Goal: Obtain resource: Download file/media

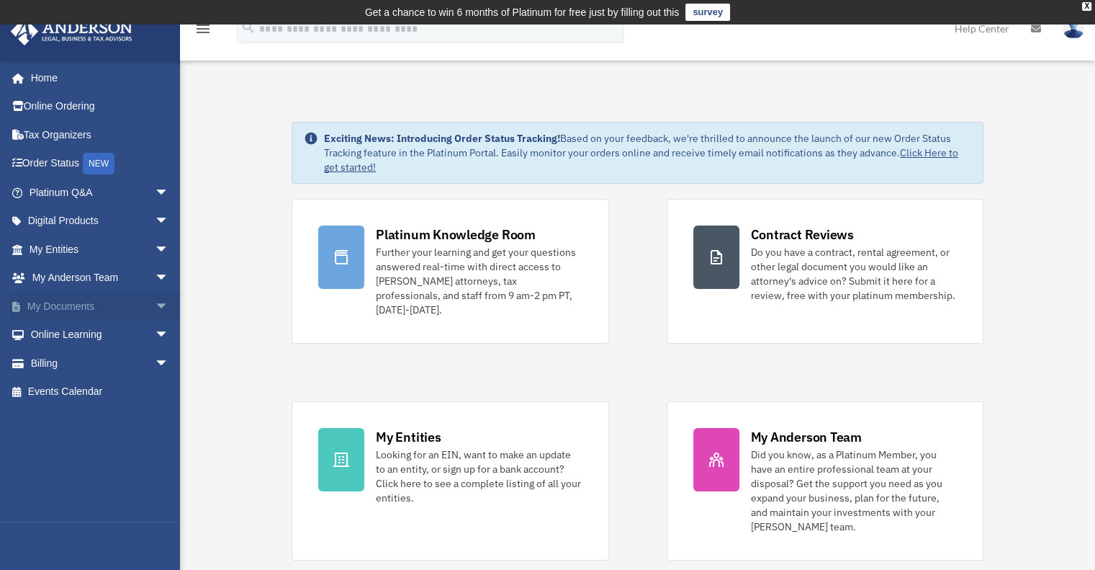
click at [65, 305] on link "My Documents arrow_drop_down" at bounding box center [100, 306] width 181 height 29
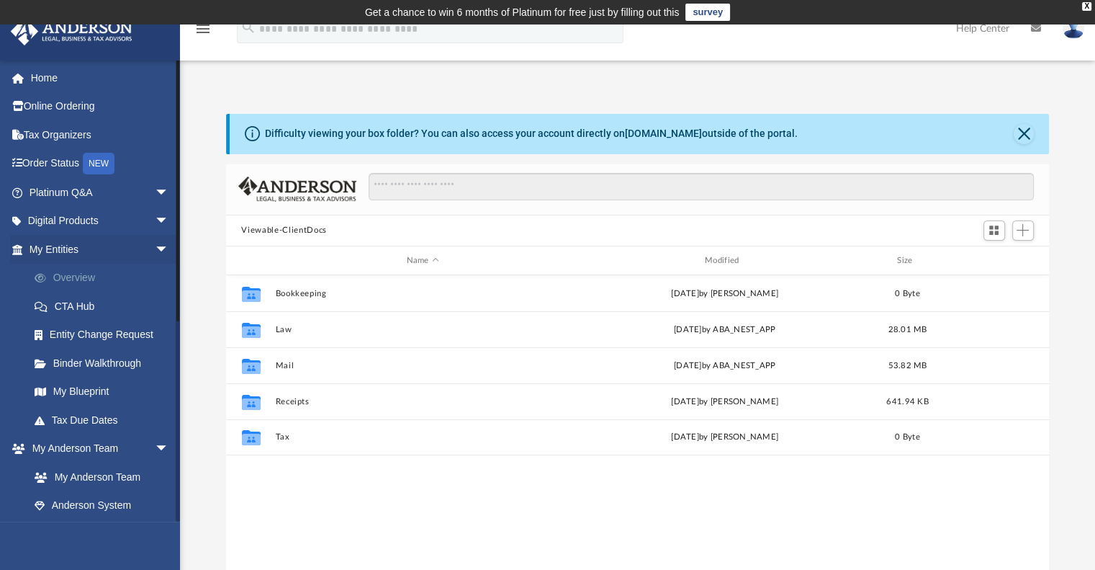
scroll to position [316, 812]
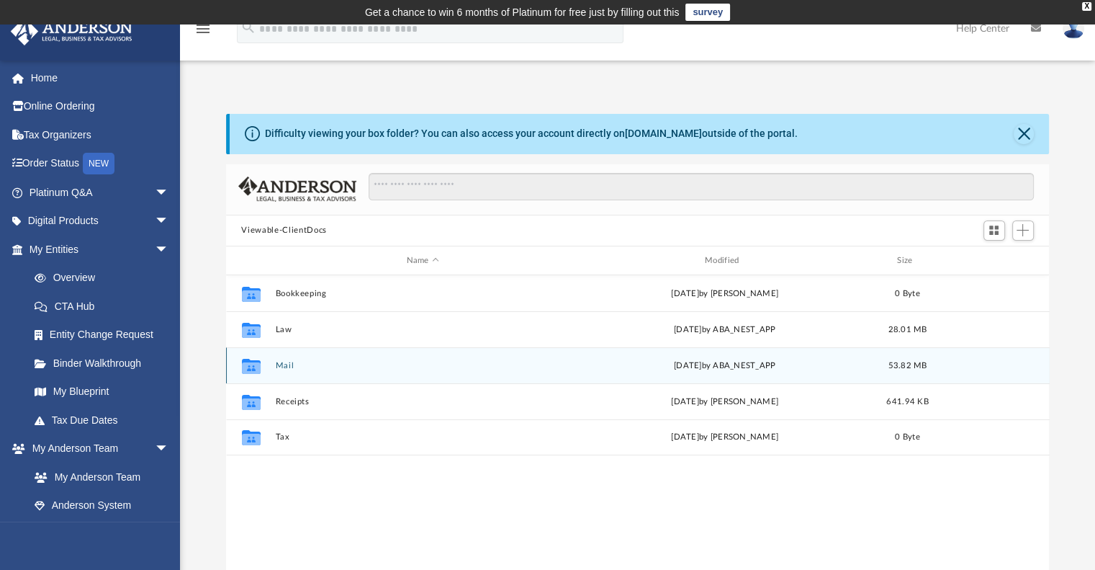
click at [256, 364] on icon "grid" at bounding box center [250, 368] width 19 height 12
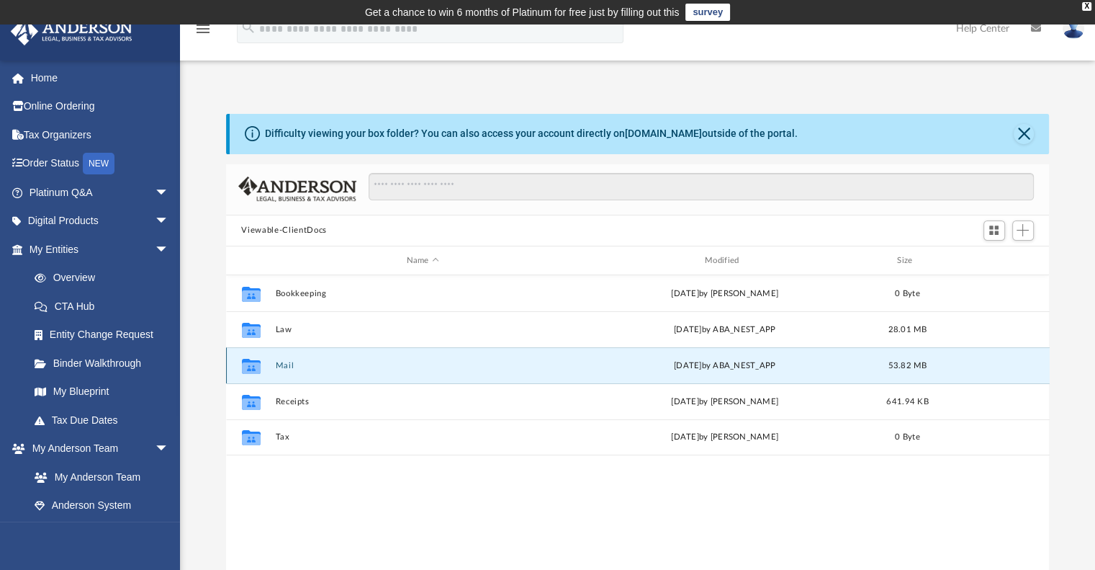
click at [280, 363] on button "Mail" at bounding box center [422, 365] width 295 height 9
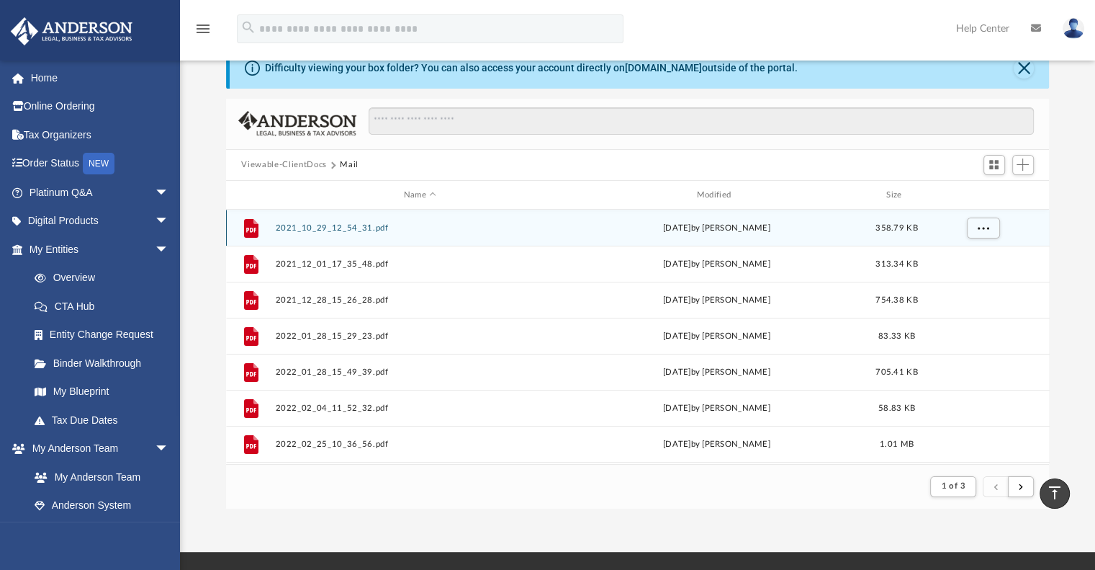
scroll to position [54, 0]
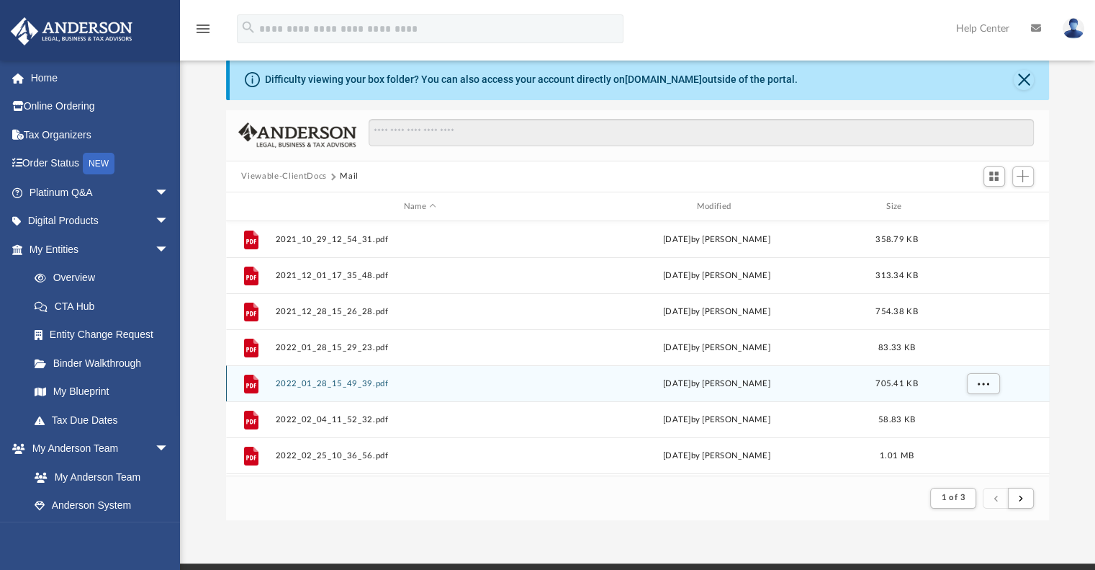
click at [678, 398] on div "File 2022_01_28_15_49_39.pdf [DATE] by [PERSON_NAME] 705.41 KB" at bounding box center [638, 383] width 824 height 36
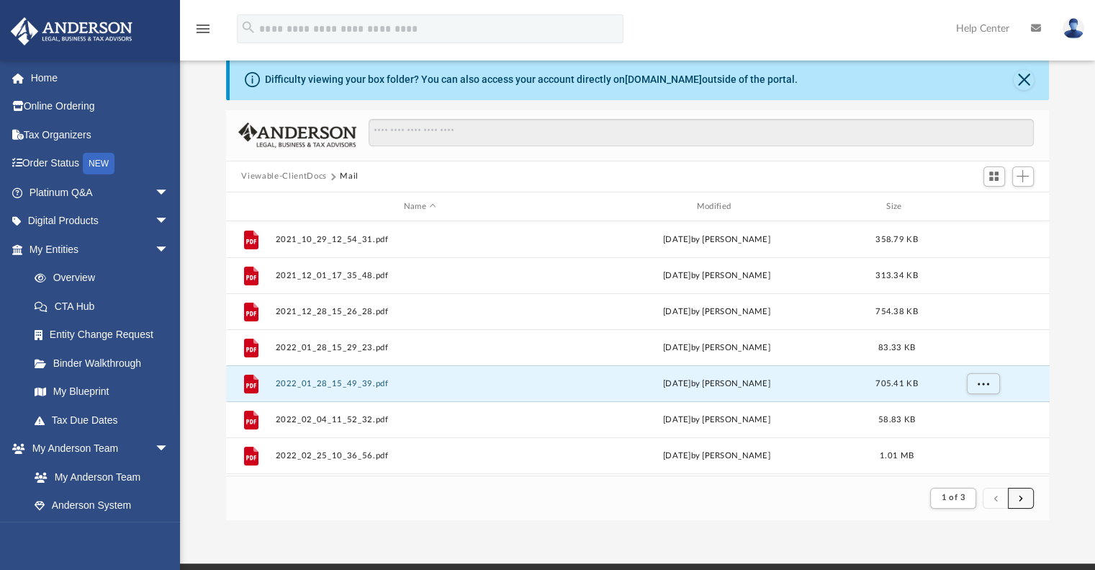
click at [1022, 493] on button "submit" at bounding box center [1021, 498] width 26 height 21
